Goal: Task Accomplishment & Management: Complete application form

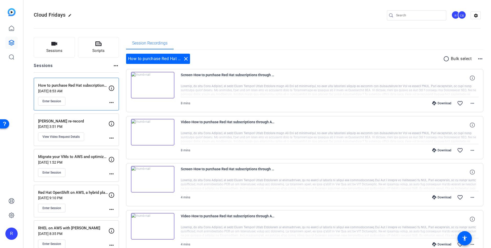
scroll to position [27, 0]
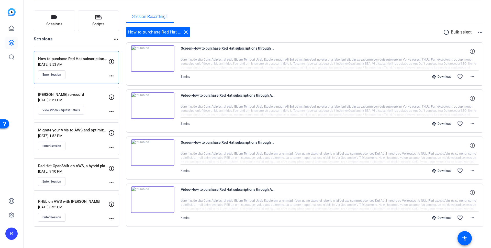
click at [74, 92] on p "[PERSON_NAME] re-record" at bounding box center [73, 95] width 70 height 6
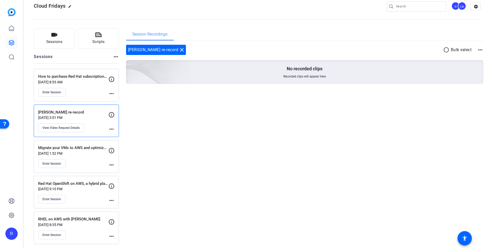
click at [477, 49] on mat-icon "more_horiz" at bounding box center [480, 50] width 6 height 6
click at [203, 129] on div at bounding box center [245, 124] width 491 height 248
click at [161, 49] on div "[PERSON_NAME] re-record close" at bounding box center [156, 50] width 60 height 10
click at [157, 36] on span "Session Recordings" at bounding box center [149, 34] width 35 height 4
click at [110, 127] on mat-icon "more_horiz" at bounding box center [111, 129] width 6 height 6
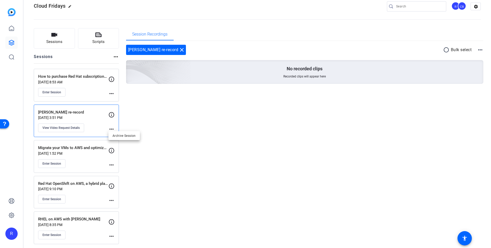
click at [85, 114] on div at bounding box center [245, 124] width 491 height 248
click at [72, 126] on span "View Video Request Details" at bounding box center [60, 128] width 37 height 4
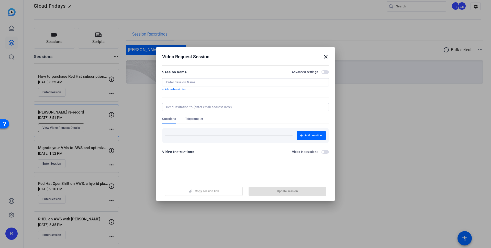
type input "[PERSON_NAME] re-record"
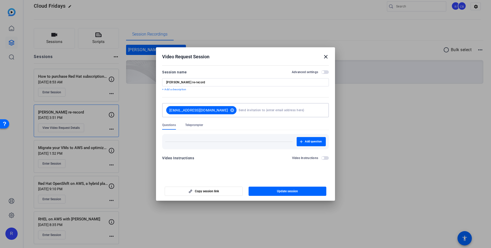
click at [256, 109] on input at bounding box center [280, 110] width 84 height 10
click at [234, 133] on div "Add question" at bounding box center [245, 139] width 167 height 19
click at [222, 190] on span "button" at bounding box center [203, 191] width 77 height 12
click at [325, 56] on mat-icon "close" at bounding box center [326, 57] width 6 height 6
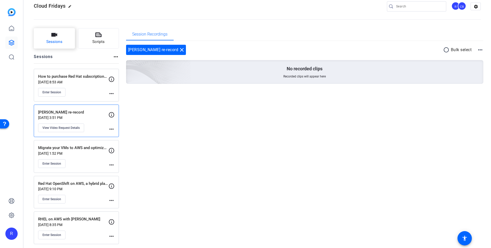
click at [63, 43] on button "Sessions" at bounding box center [54, 38] width 41 height 20
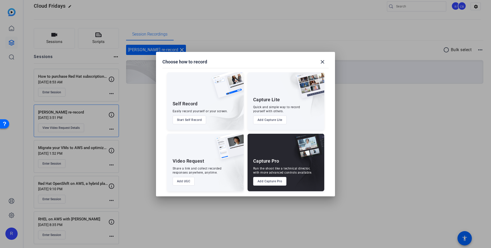
click at [192, 120] on button "Start Self Record" at bounding box center [189, 120] width 34 height 9
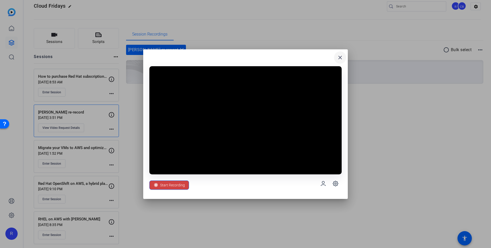
click at [342, 55] on mat-icon "close" at bounding box center [340, 57] width 6 height 6
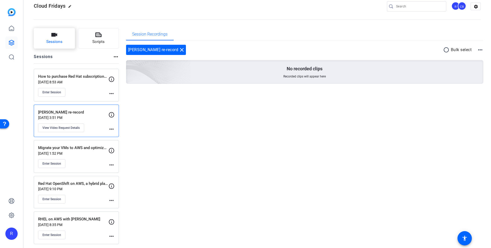
click at [67, 46] on button "Sessions" at bounding box center [54, 38] width 41 height 20
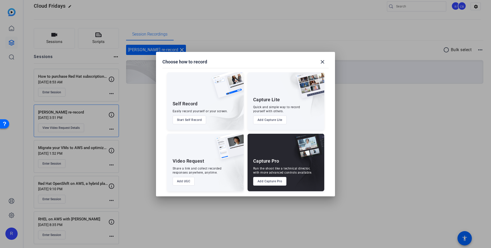
click at [183, 181] on button "Add UGC" at bounding box center [183, 181] width 22 height 9
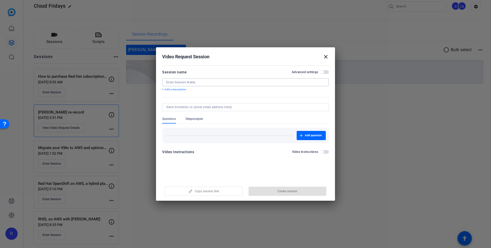
click at [203, 82] on input at bounding box center [245, 82] width 158 height 4
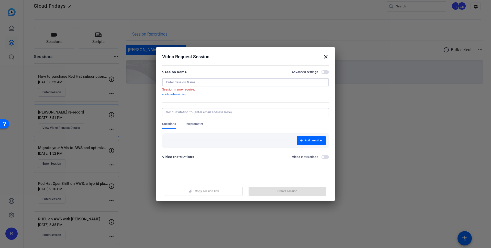
click at [194, 81] on input at bounding box center [245, 82] width 158 height 4
paste input "[PERSON_NAME] Delesveaux"
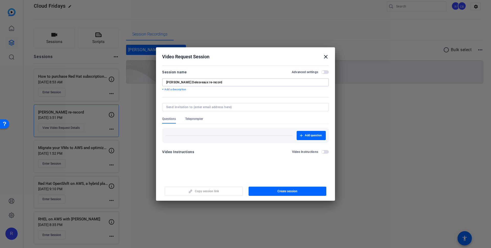
type input "[PERSON_NAME] Delesveaux re-record"
click at [186, 106] on input at bounding box center [244, 107] width 156 height 4
paste input "[EMAIL_ADDRESS][DOMAIN_NAME]"
type input "[EMAIL_ADDRESS][DOMAIN_NAME]"
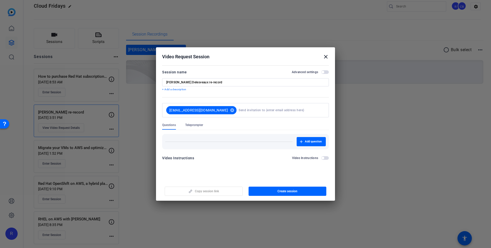
click at [251, 157] on div "Video Instructions Video Instructions" at bounding box center [245, 159] width 167 height 9
click at [292, 190] on span "Create session" at bounding box center [287, 191] width 20 height 4
